Goal: Information Seeking & Learning: Check status

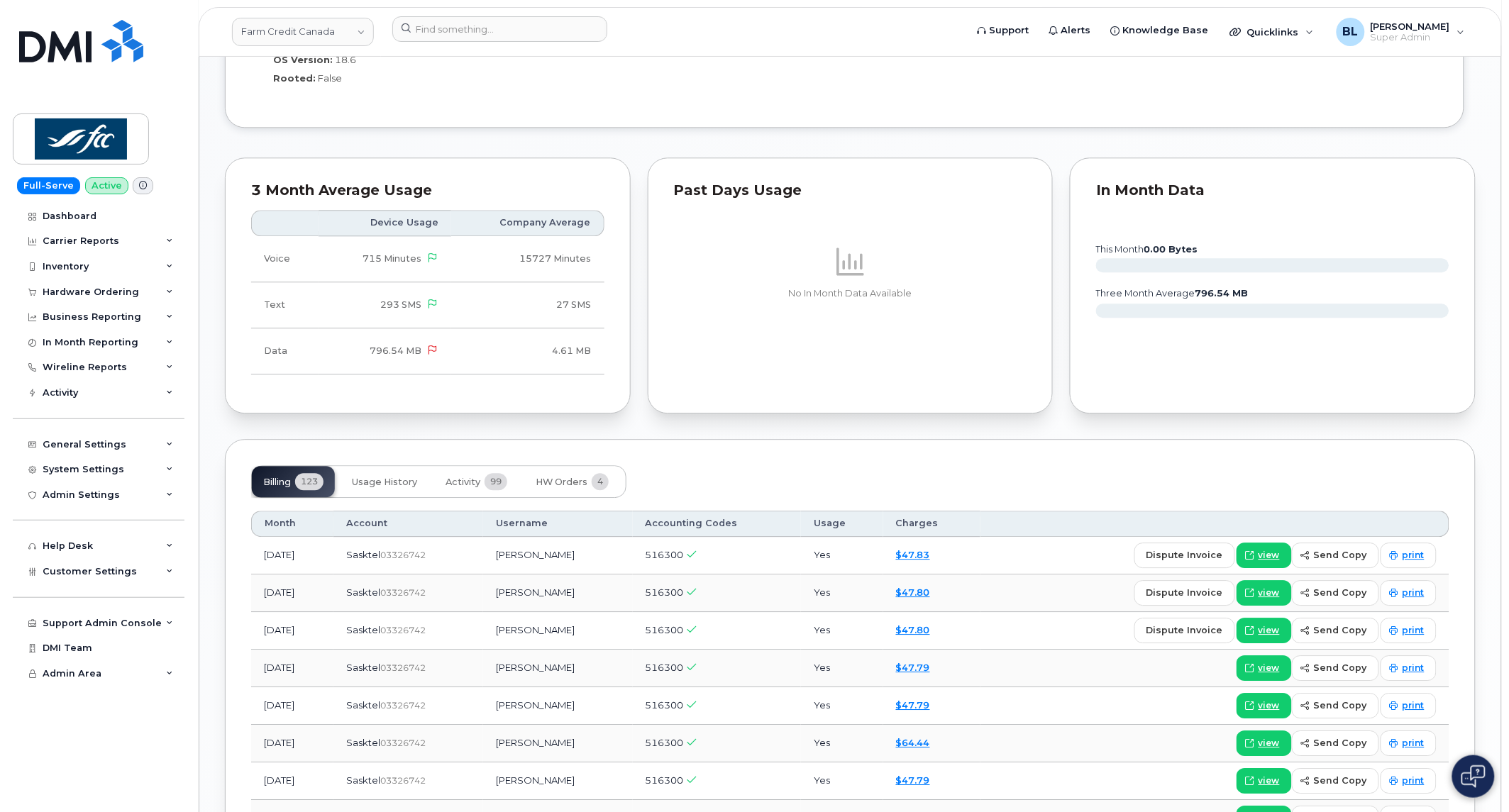
scroll to position [1159, 0]
click at [462, 476] on span "Activity" at bounding box center [463, 481] width 35 height 11
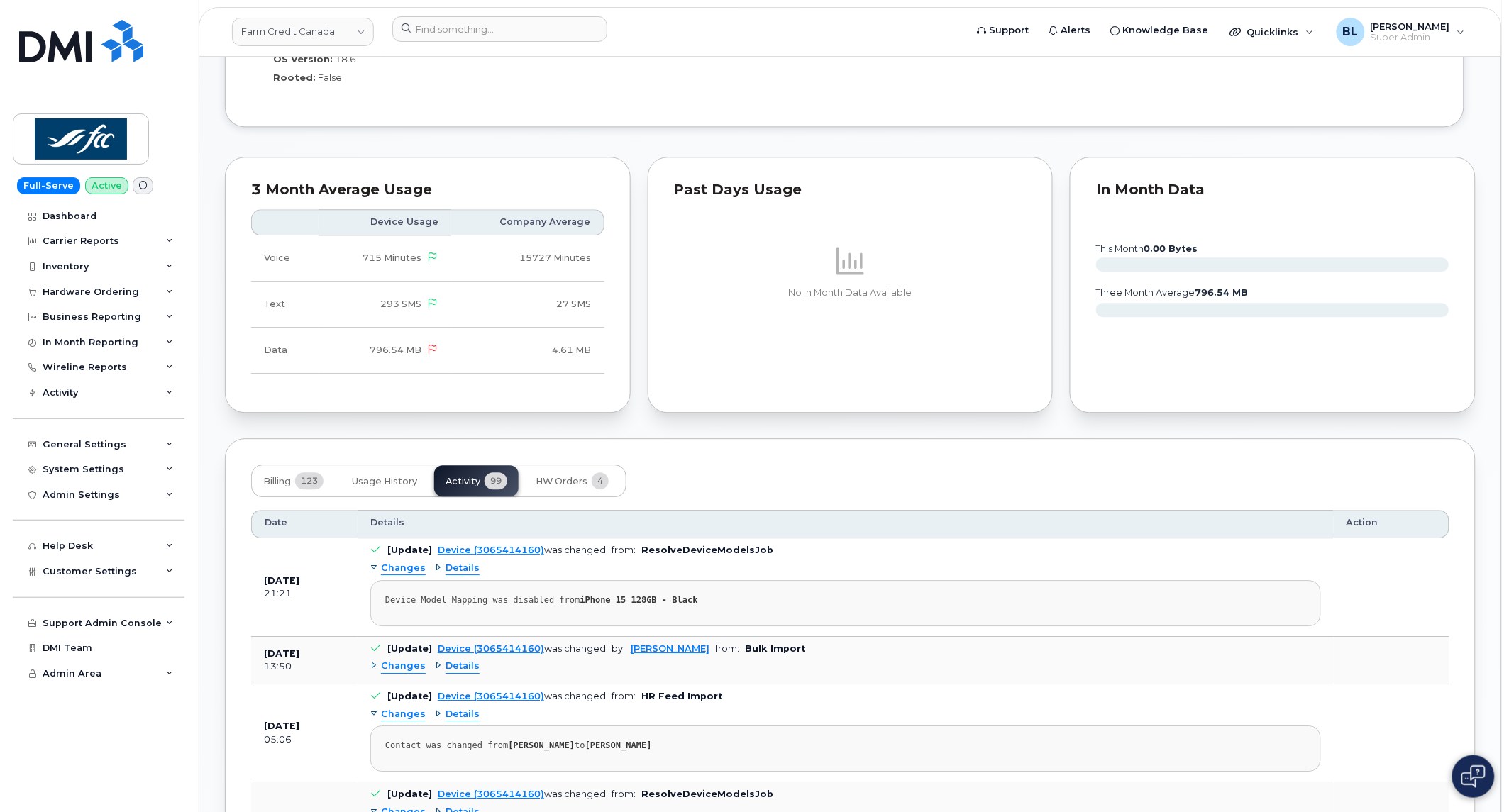
click at [380, 665] on div "Changes" at bounding box center [398, 666] width 56 height 13
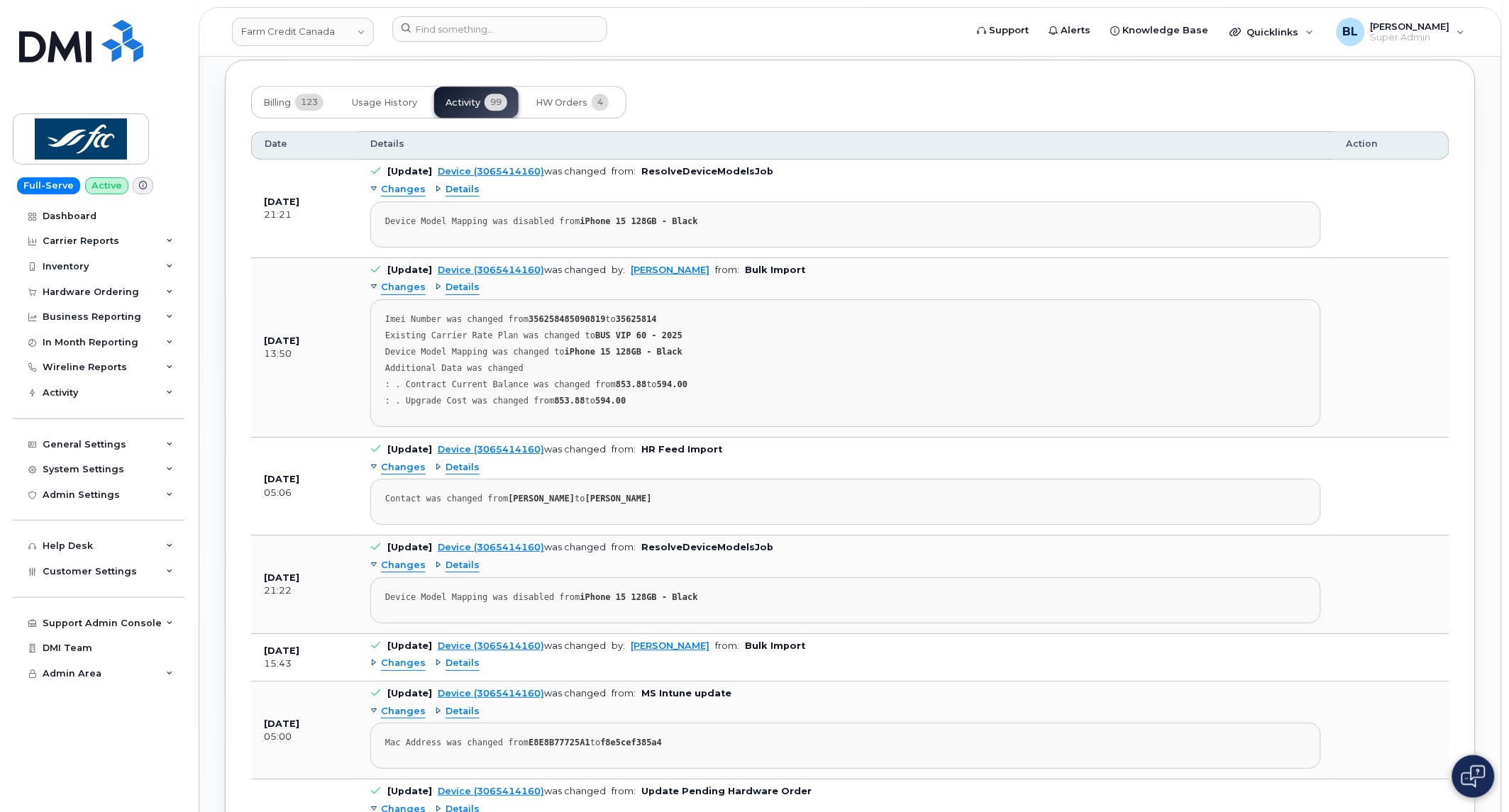
scroll to position [1538, 0]
click at [1436, 448] on td at bounding box center [1391, 484] width 116 height 98
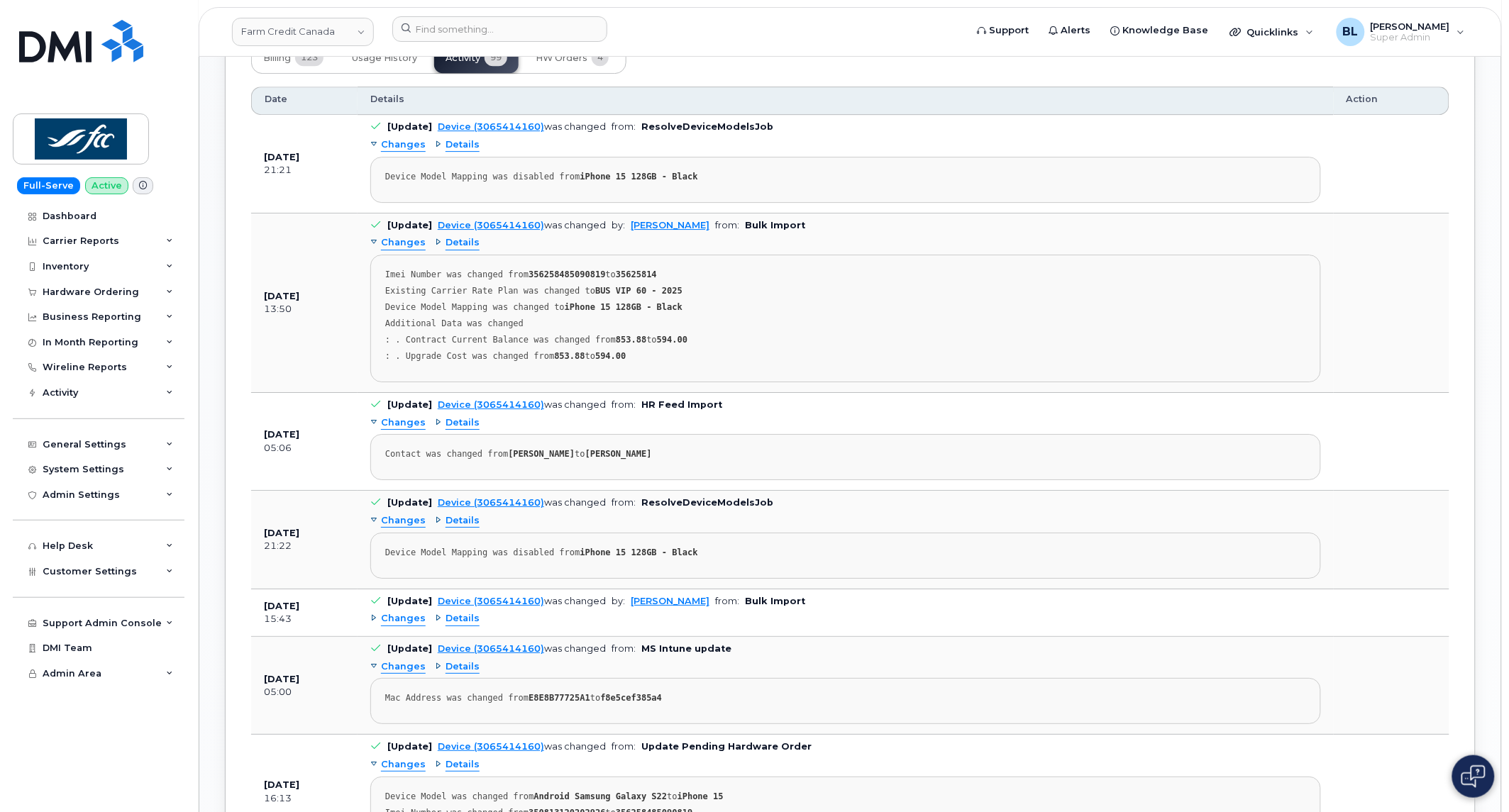
scroll to position [1581, 0]
click at [626, 281] on div "Imei Number was changed from 356258485090819 to 35625814" at bounding box center [845, 275] width 920 height 10
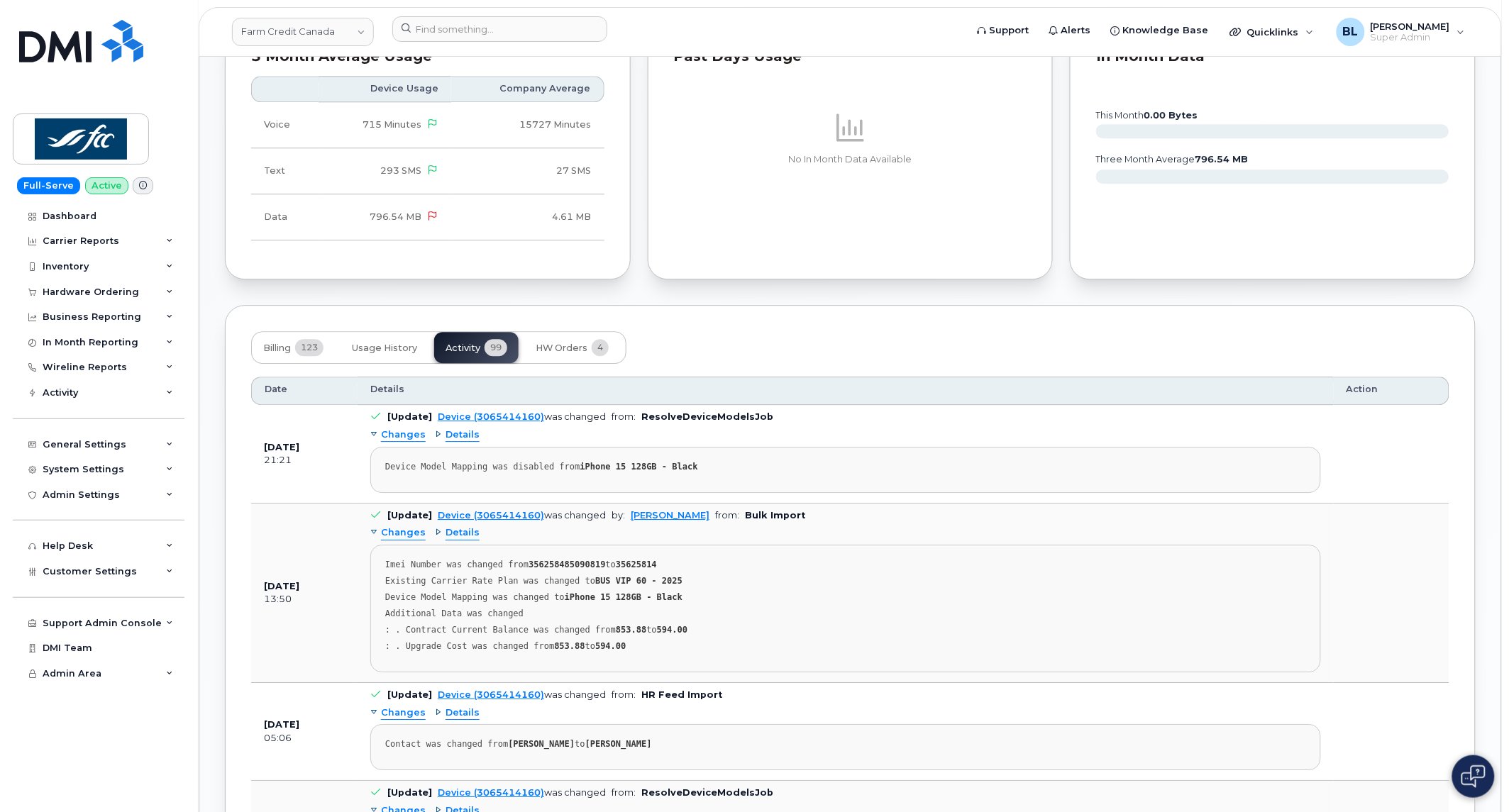
scroll to position [1292, 0]
drag, startPoint x: 628, startPoint y: 562, endPoint x: 682, endPoint y: 565, distance: 54.1
click at [682, 565] on div "Imei Number was changed from 356258485090819 to 35625814" at bounding box center [845, 564] width 920 height 10
click at [682, 749] on div "Contact was changed from [PERSON_NAME] to [PERSON_NAME]" at bounding box center [845, 743] width 920 height 10
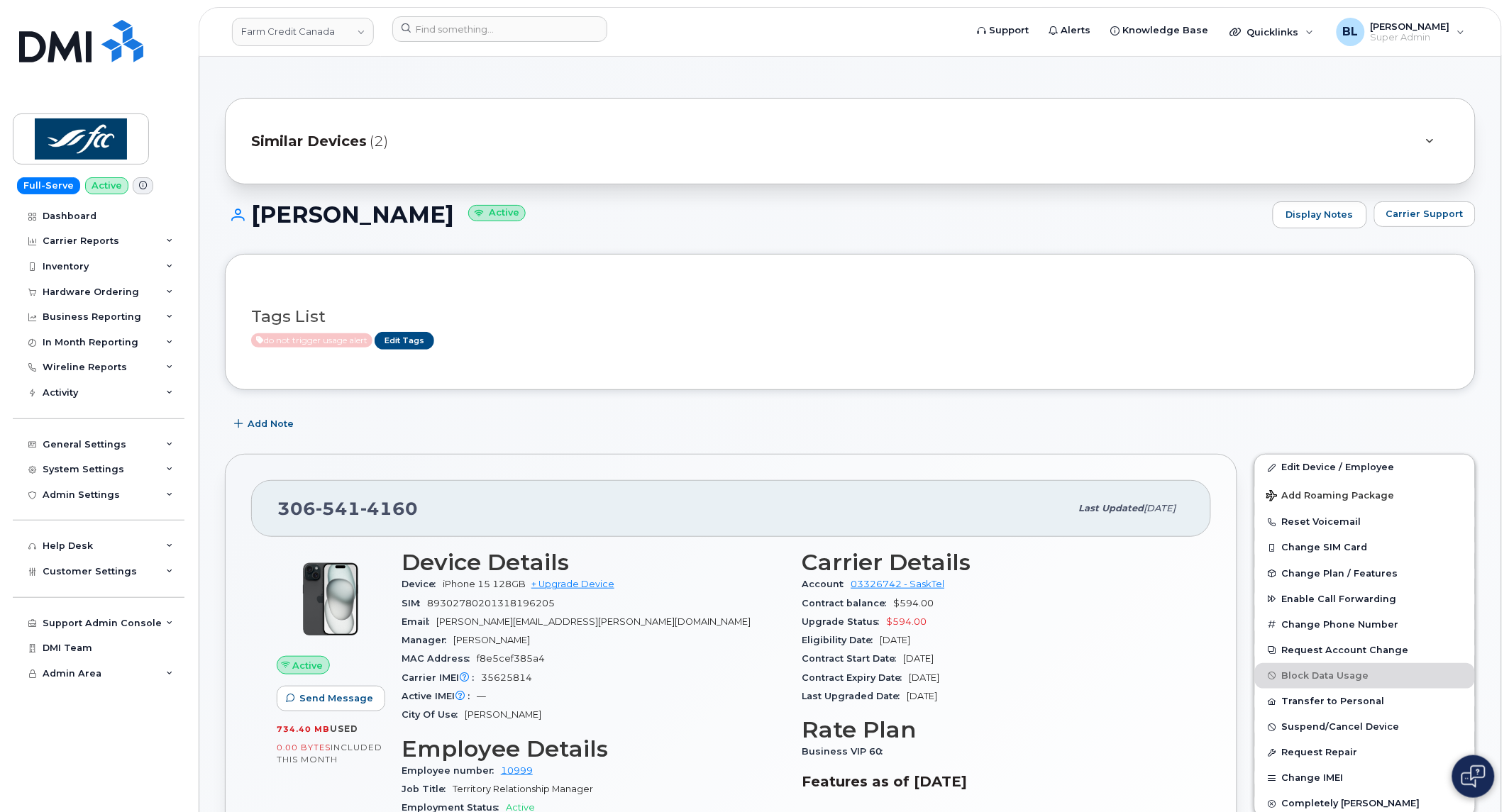
scroll to position [0, 0]
click at [686, 733] on div "Device Details Device iPhone 15 128GB + Upgrade Device SIM [TECHNICAL_ID] Email…" at bounding box center [593, 736] width 401 height 388
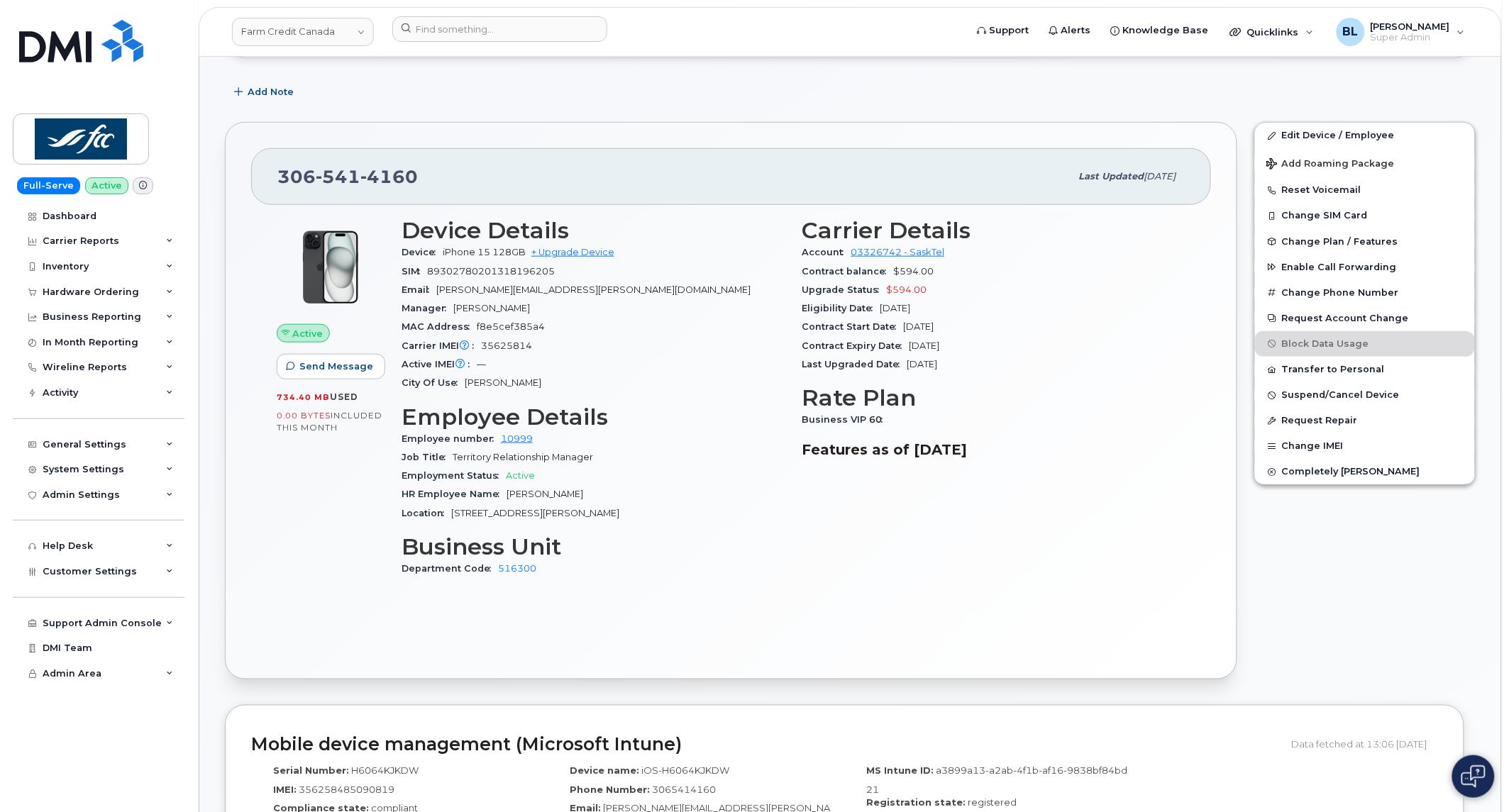
scroll to position [334, 0]
click at [661, 583] on div "Device Details Device iPhone 15 128GB + Upgrade Device SIM [TECHNICAL_ID] Email…" at bounding box center [593, 402] width 401 height 388
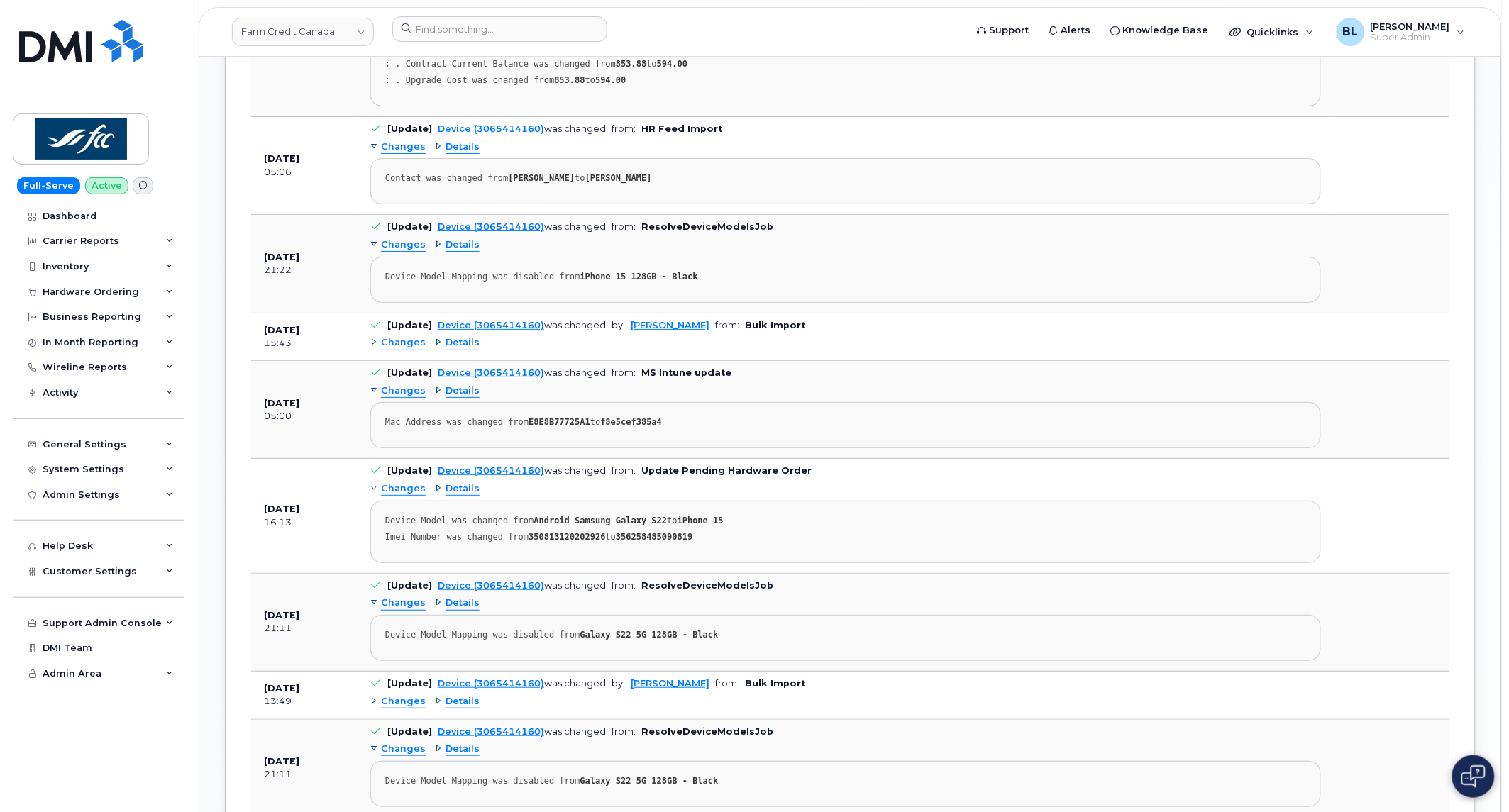
scroll to position [1858, 0]
